Goal: Find specific page/section: Find specific page/section

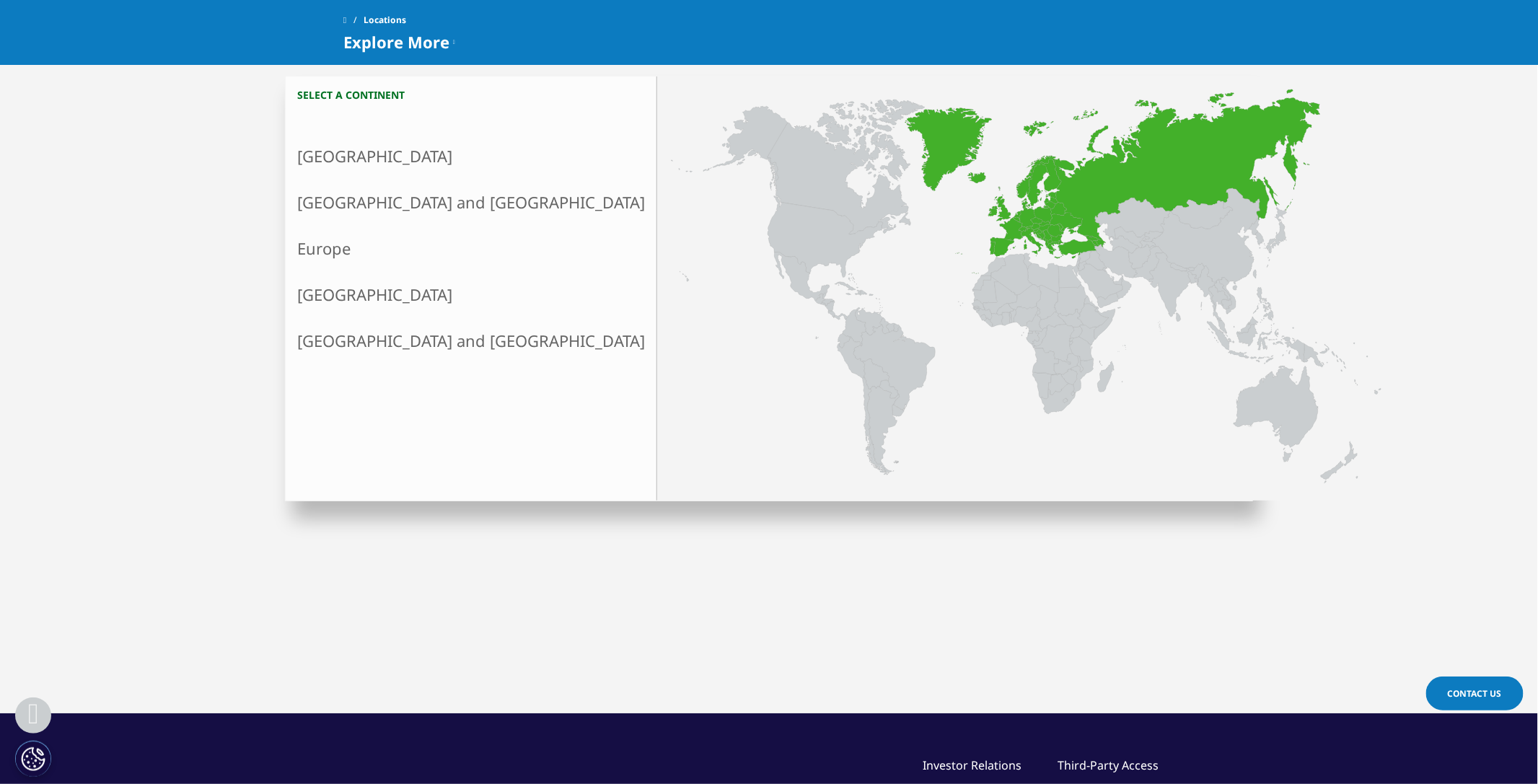
click at [318, 245] on link "Europe" at bounding box center [471, 248] width 371 height 46
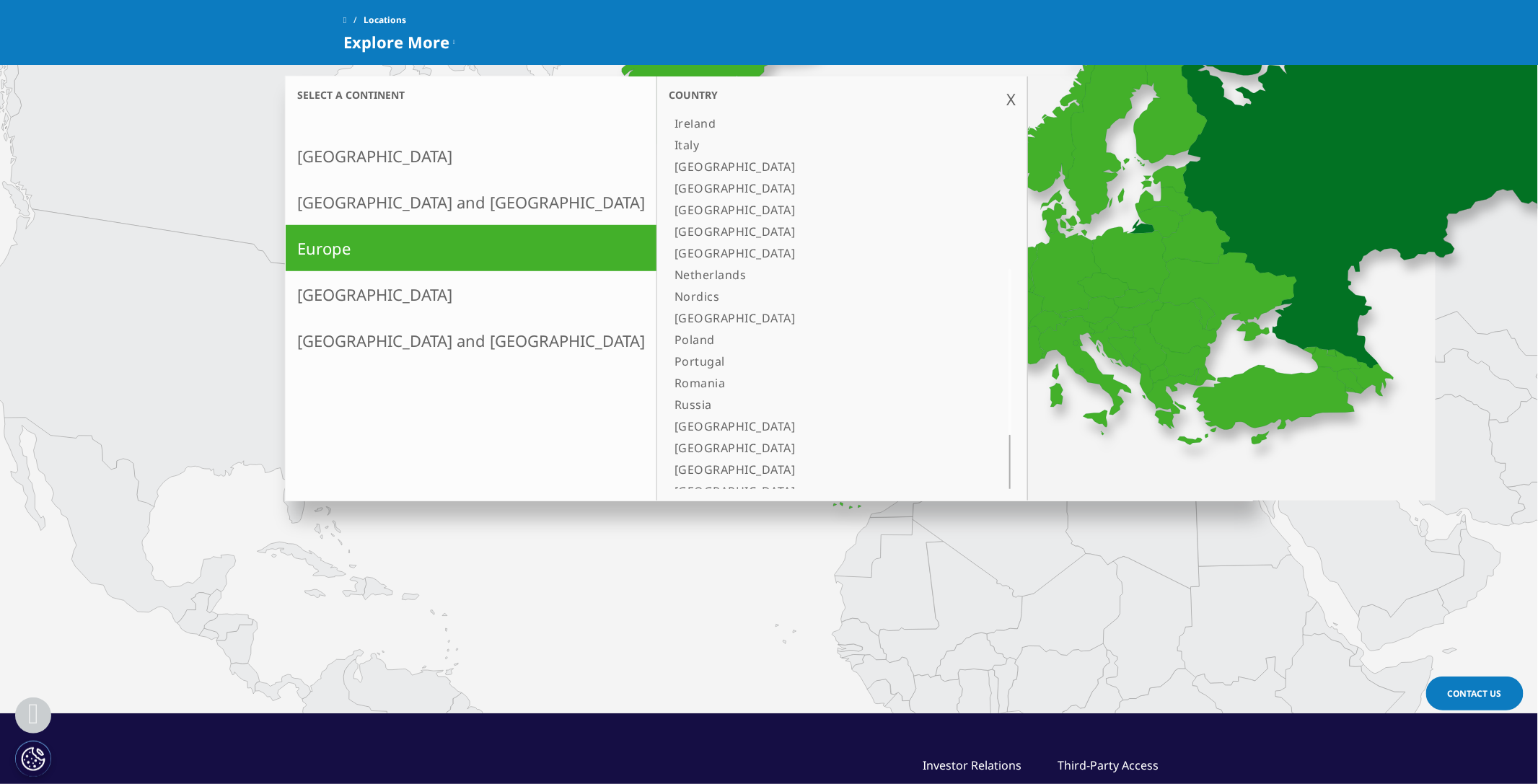
click at [669, 400] on link "Russia" at bounding box center [824, 405] width 311 height 22
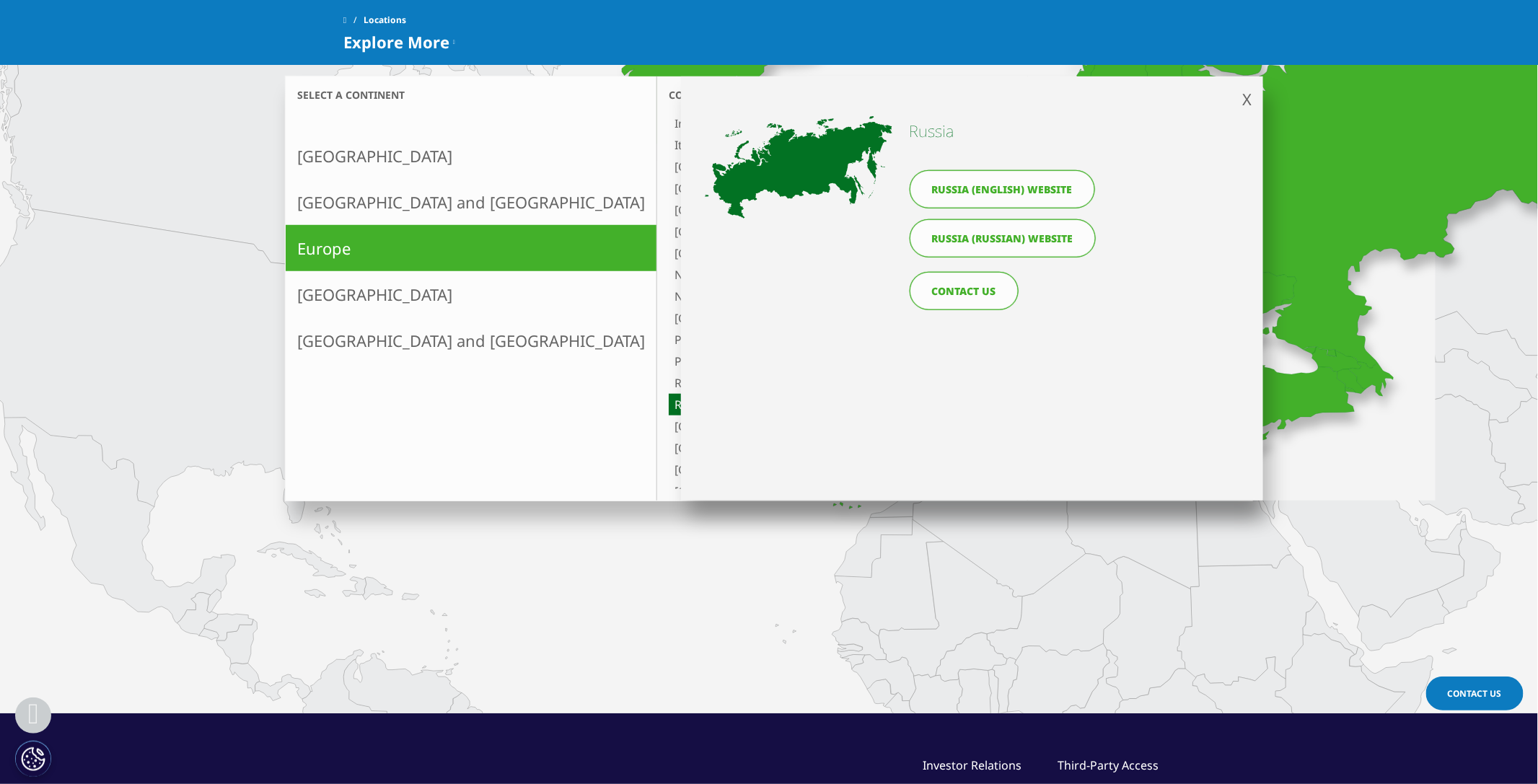
click at [996, 240] on link "Russia (Russian) website" at bounding box center [1003, 239] width 187 height 39
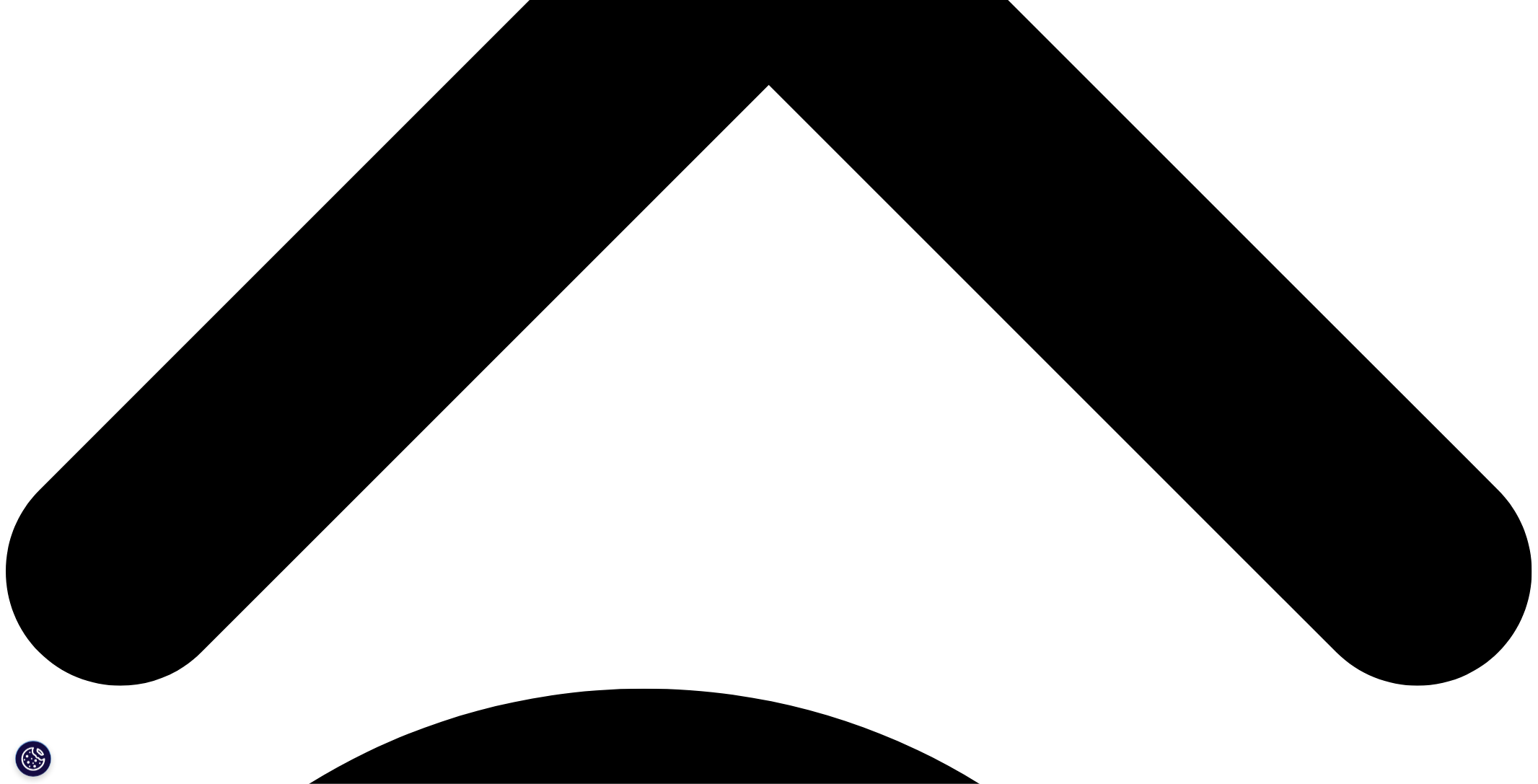
scroll to position [722, 0]
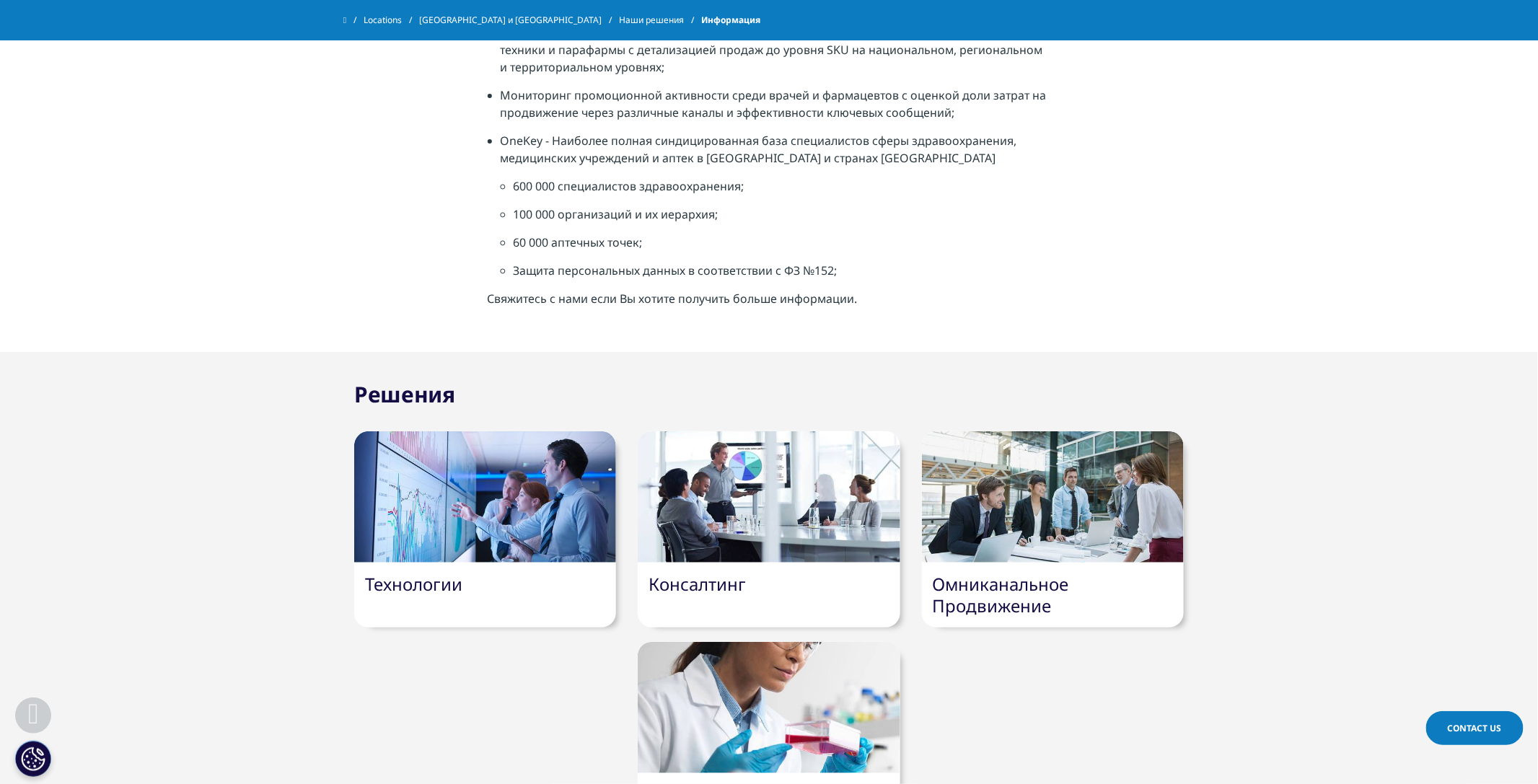
scroll to position [433, 0]
